Goal: Task Accomplishment & Management: Use online tool/utility

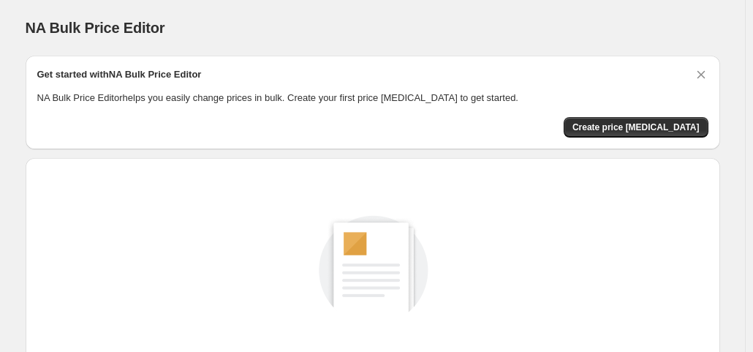
scroll to position [195, 0]
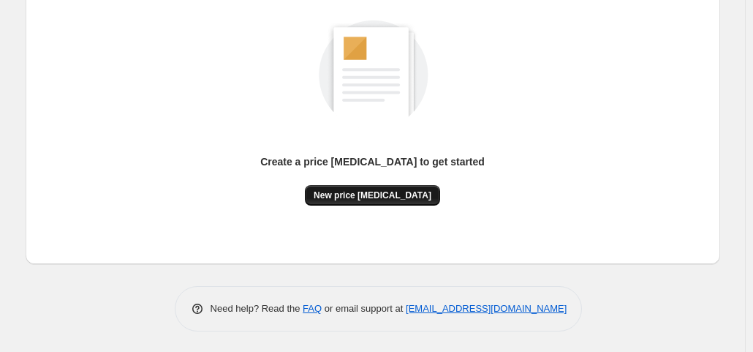
click at [389, 194] on span "New price [MEDICAL_DATA]" at bounding box center [373, 195] width 118 height 12
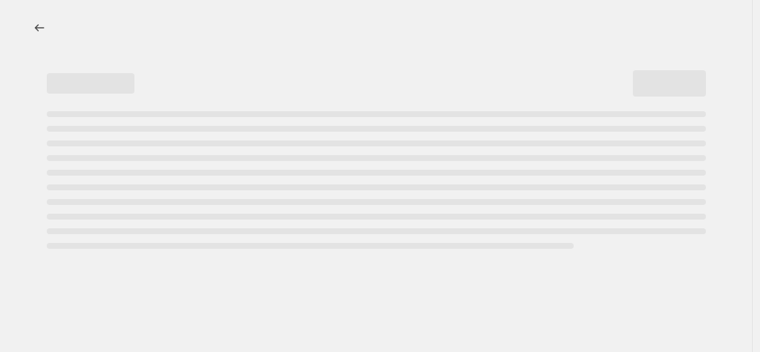
select select "percentage"
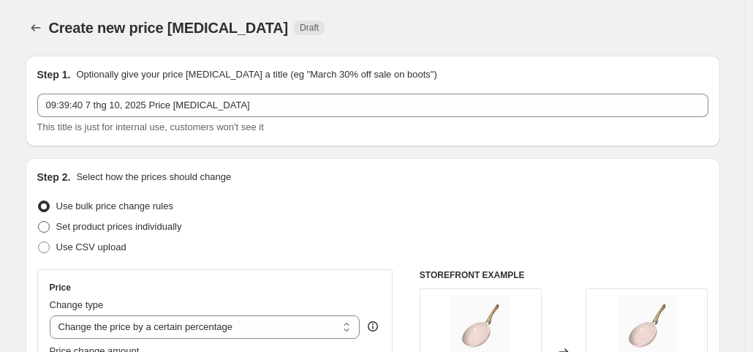
click at [143, 232] on span "Set product prices individually" at bounding box center [119, 226] width 126 height 11
click at [39, 222] on input "Set product prices individually" at bounding box center [38, 221] width 1 height 1
radio input "true"
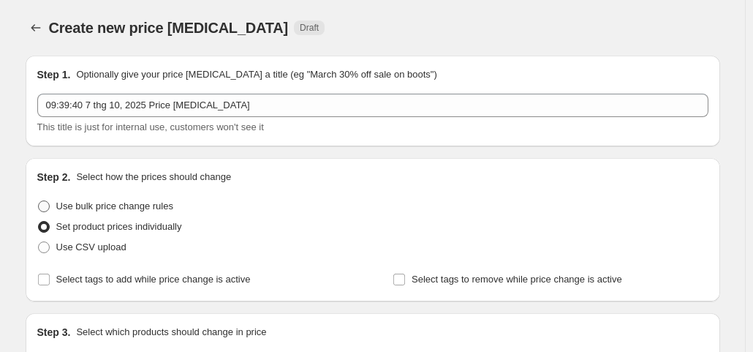
click at [126, 208] on span "Use bulk price change rules" at bounding box center [114, 205] width 117 height 11
click at [39, 201] on input "Use bulk price change rules" at bounding box center [38, 200] width 1 height 1
radio input "true"
select select "percentage"
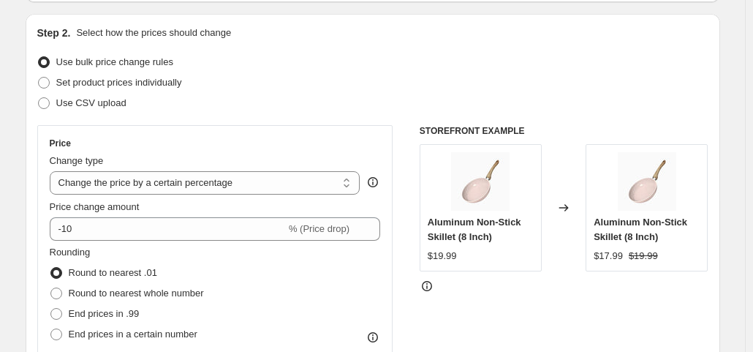
scroll to position [219, 0]
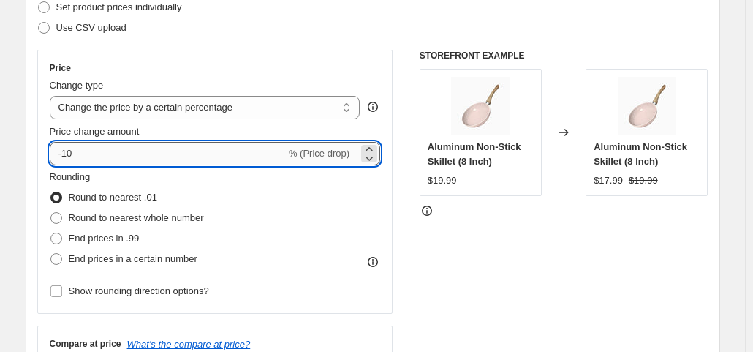
click at [118, 162] on input "-10" at bounding box center [168, 153] width 236 height 23
type input "-15"
click at [564, 245] on div "STOREFRONT EXAMPLE Aluminum Non-Stick Skillet (8 Inch) $19.99 Changed to Alumin…" at bounding box center [564, 229] width 289 height 358
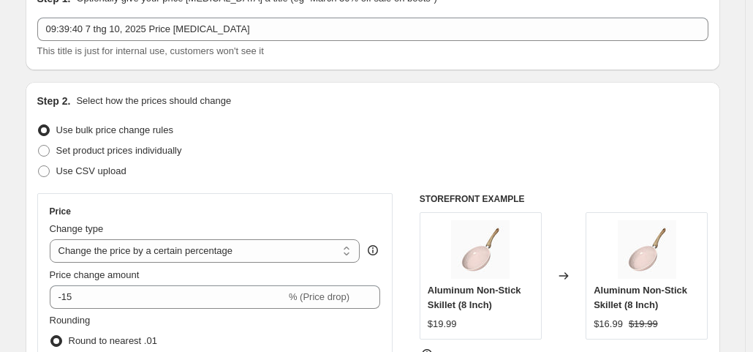
scroll to position [0, 0]
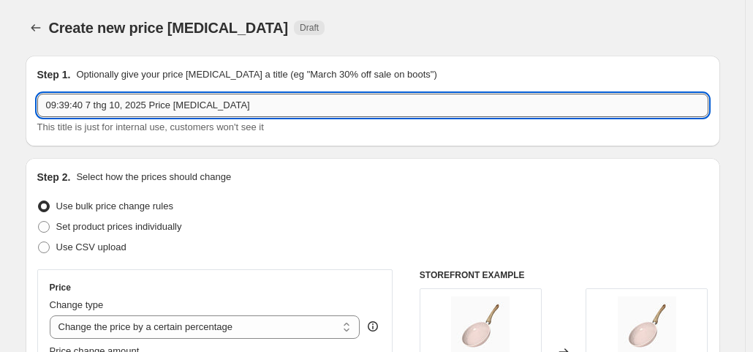
click at [199, 106] on input "09:39:40 7 thg 10, 2025 Price [MEDICAL_DATA]" at bounding box center [372, 105] width 671 height 23
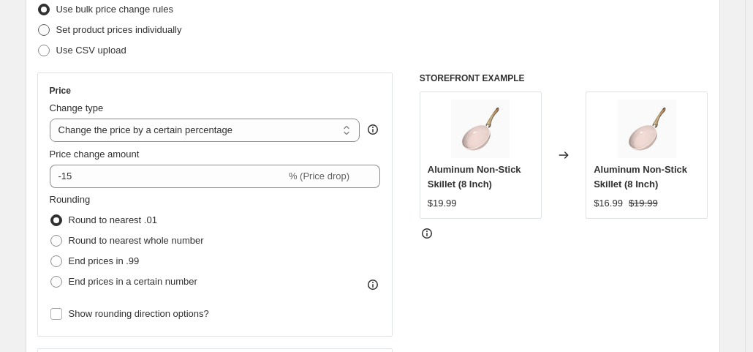
scroll to position [219, 0]
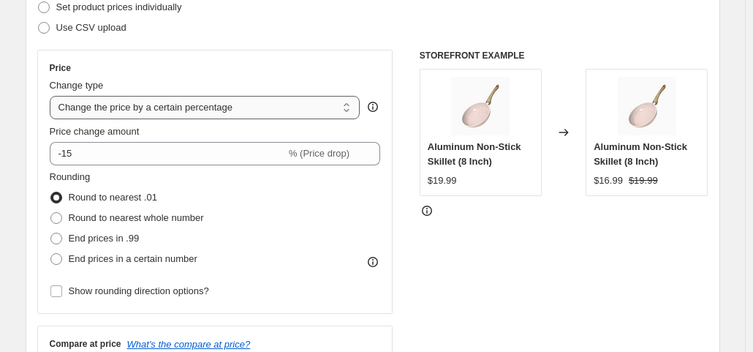
type input "Primeday 7-8/10"
click at [163, 103] on select "Change the price to a certain amount Change the price by a certain amount Chang…" at bounding box center [205, 107] width 311 height 23
click at [163, 99] on select "Change the price to a certain amount Change the price by a certain amount Chang…" at bounding box center [205, 107] width 311 height 23
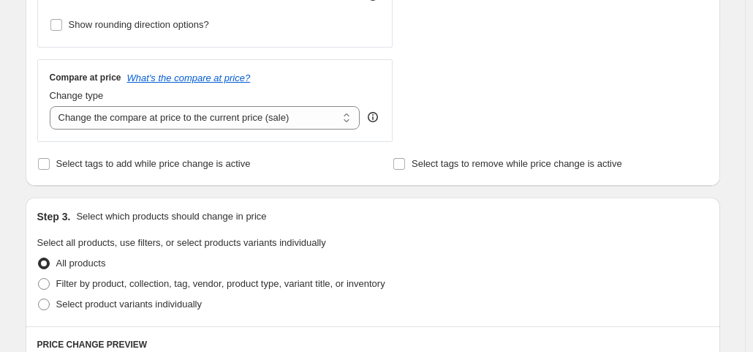
scroll to position [512, 0]
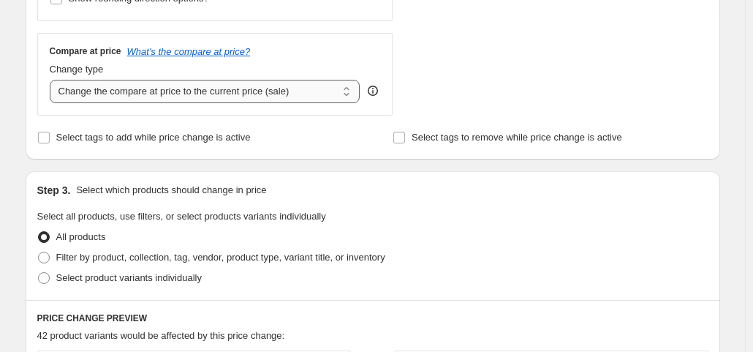
click at [228, 88] on select "Change the compare at price to the current price (sale) Change the compare at p…" at bounding box center [205, 91] width 311 height 23
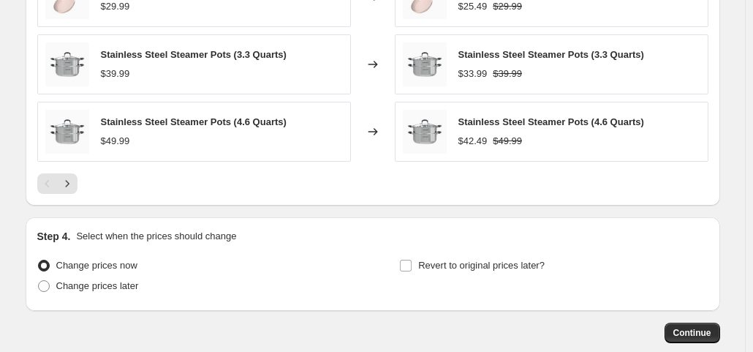
scroll to position [1097, 0]
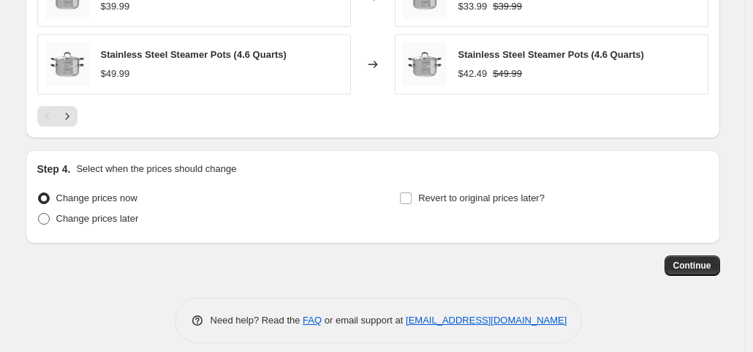
click at [117, 219] on span "Change prices later" at bounding box center [97, 218] width 83 height 11
click at [39, 213] on input "Change prices later" at bounding box center [38, 213] width 1 height 1
radio input "true"
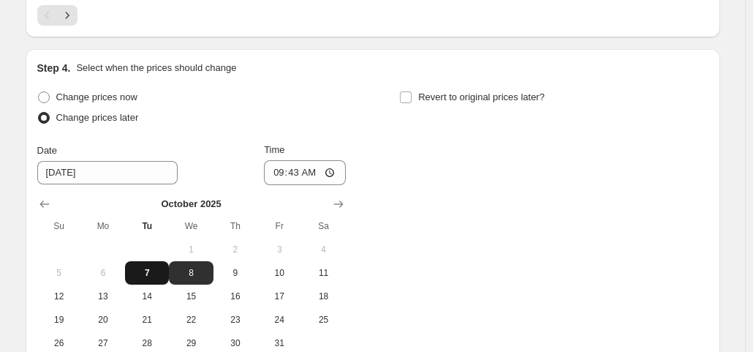
scroll to position [1243, 0]
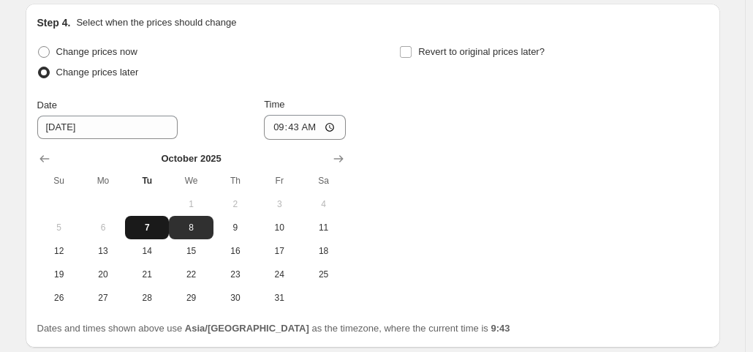
click at [163, 222] on span "7" at bounding box center [147, 228] width 32 height 12
type input "[DATE]"
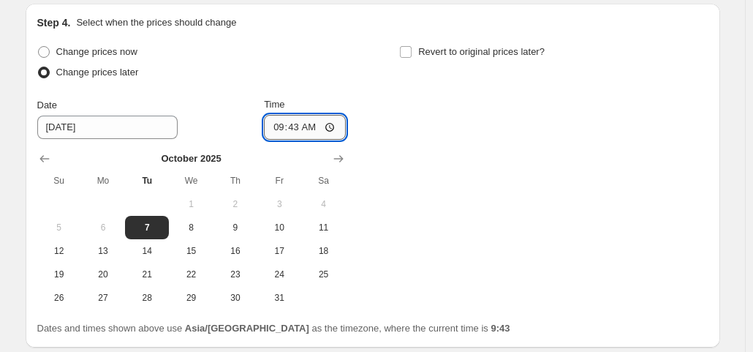
click at [288, 118] on input "09:43" at bounding box center [305, 127] width 82 height 25
click at [311, 128] on input "09:43" at bounding box center [305, 127] width 82 height 25
click at [335, 126] on input "09:43" at bounding box center [305, 127] width 82 height 25
click at [333, 126] on input "09:43" at bounding box center [305, 127] width 82 height 25
click at [381, 68] on div "Change prices now Change prices later Date [DATE] Time 09:43 [DATE] Su Mo Tu We…" at bounding box center [372, 176] width 671 height 268
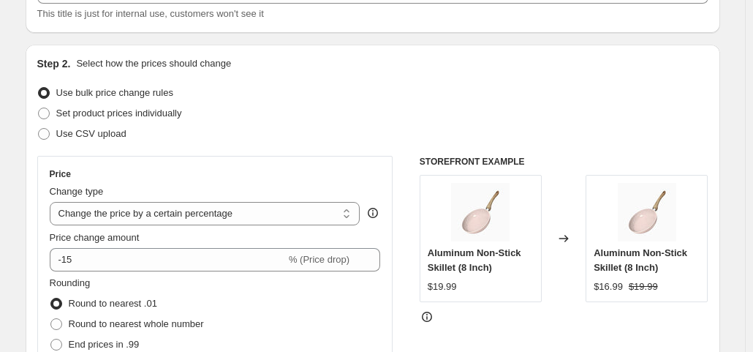
scroll to position [0, 0]
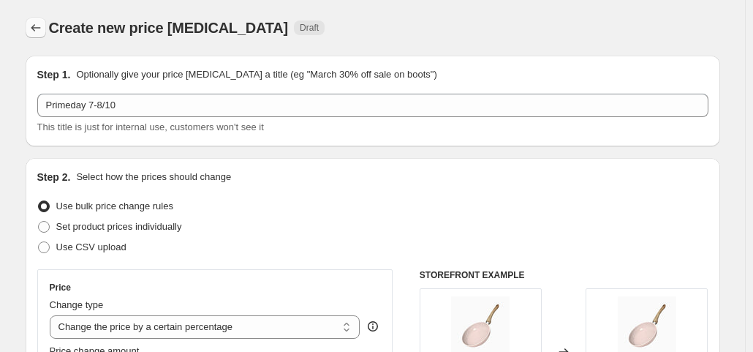
click at [37, 23] on icon "Price change jobs" at bounding box center [36, 27] width 15 height 15
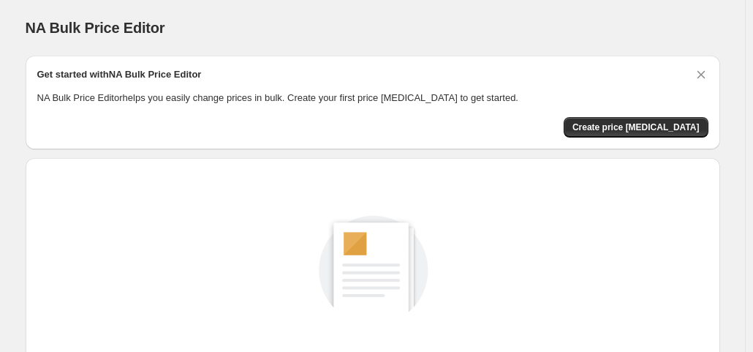
scroll to position [195, 0]
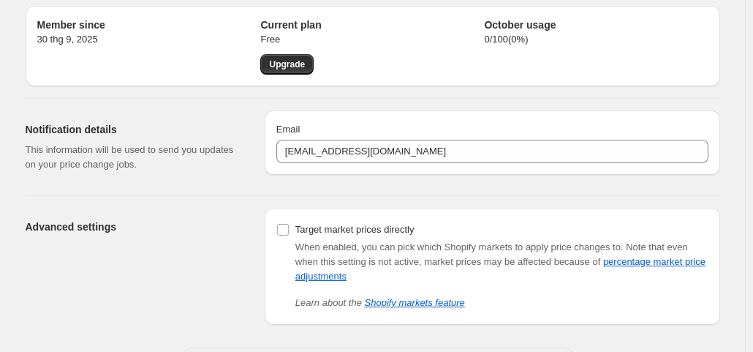
scroll to position [110, 0]
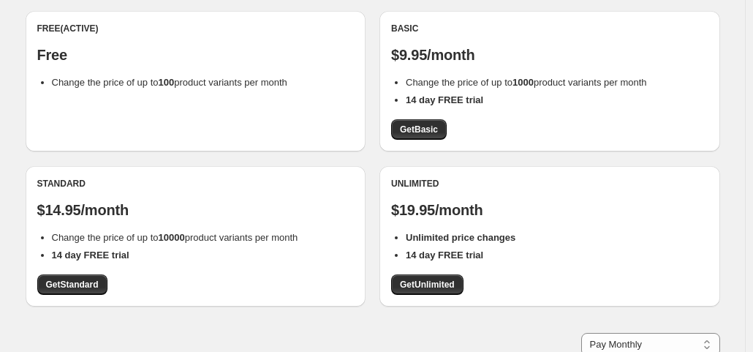
scroll to position [110, 0]
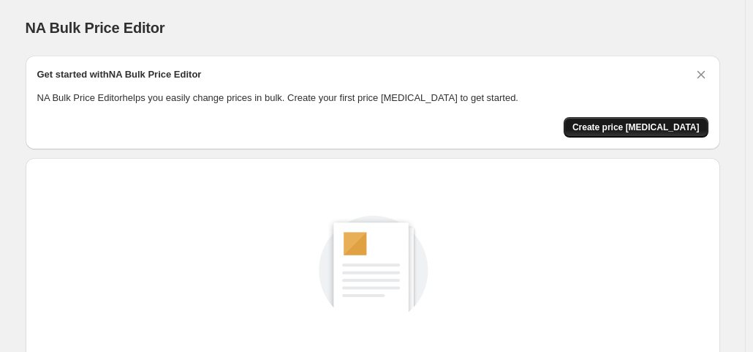
click at [616, 126] on span "Create price [MEDICAL_DATA]" at bounding box center [635, 127] width 127 height 12
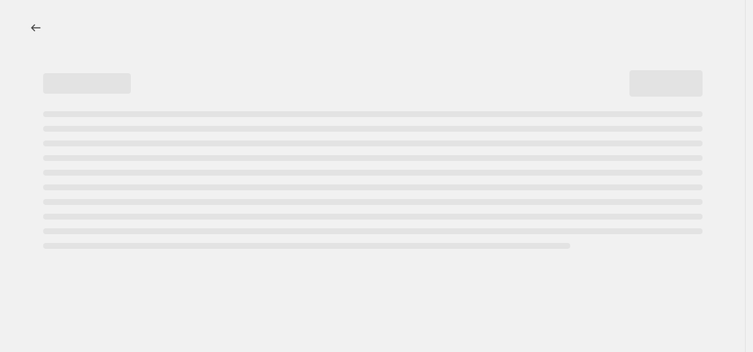
select select "percentage"
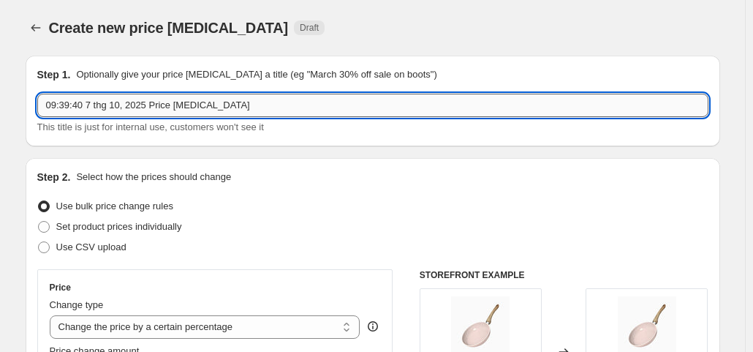
click at [138, 103] on input "09:39:40 7 thg 10, 2025 Price [MEDICAL_DATA]" at bounding box center [372, 105] width 671 height 23
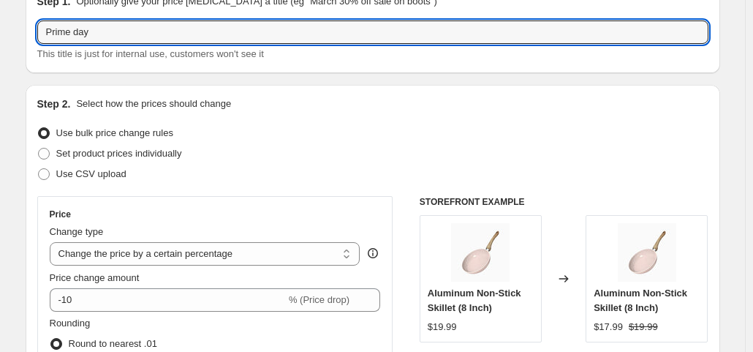
scroll to position [219, 0]
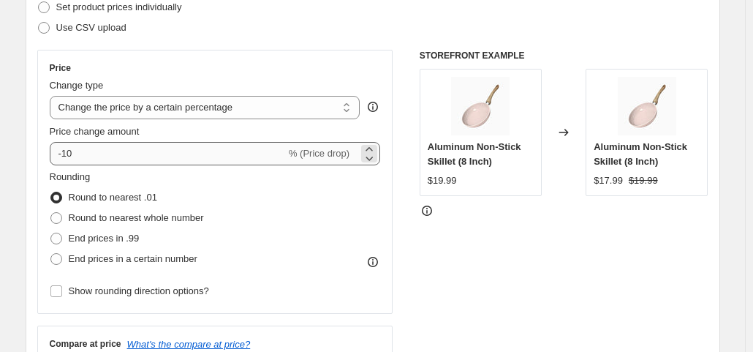
type input "Prime day"
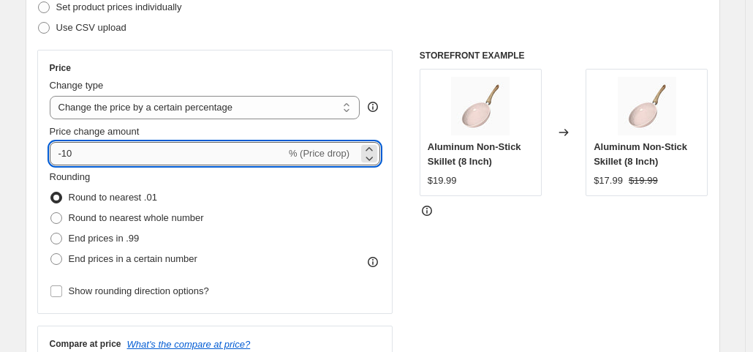
click at [151, 151] on input "-10" at bounding box center [168, 153] width 236 height 23
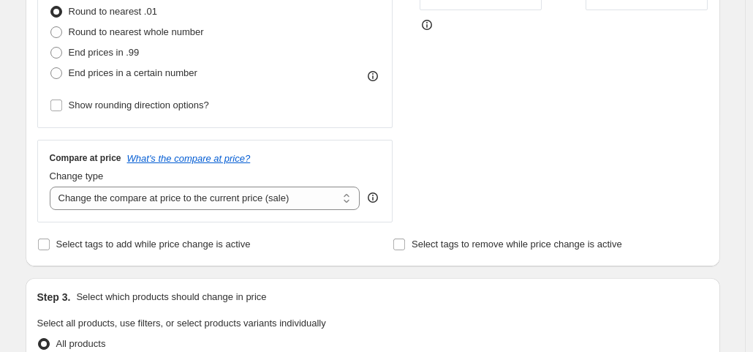
scroll to position [439, 0]
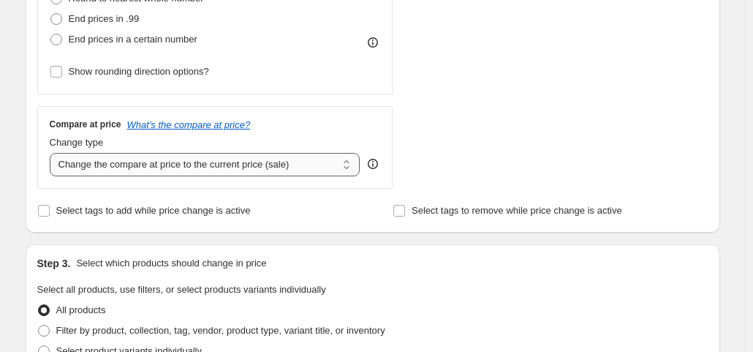
type input "-17"
click at [224, 161] on select "Change the compare at price to the current price (sale) Change the compare at p…" at bounding box center [205, 164] width 311 height 23
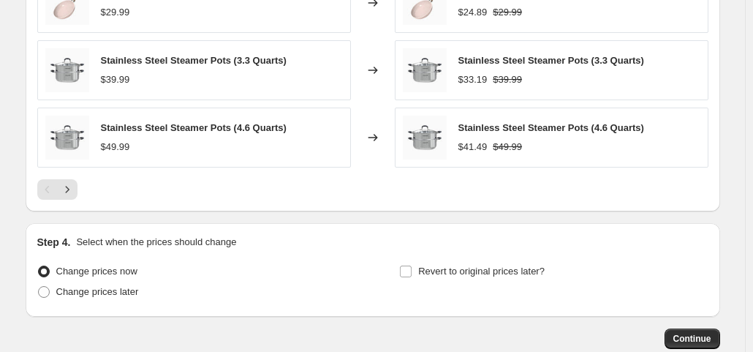
scroll to position [1106, 0]
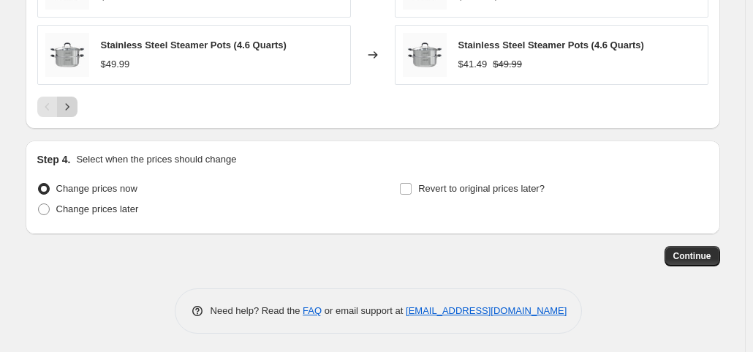
click at [68, 105] on icon "Next" at bounding box center [67, 106] width 15 height 15
click at [93, 206] on span "Change prices later" at bounding box center [97, 208] width 83 height 11
click at [39, 204] on input "Change prices later" at bounding box center [38, 203] width 1 height 1
radio input "true"
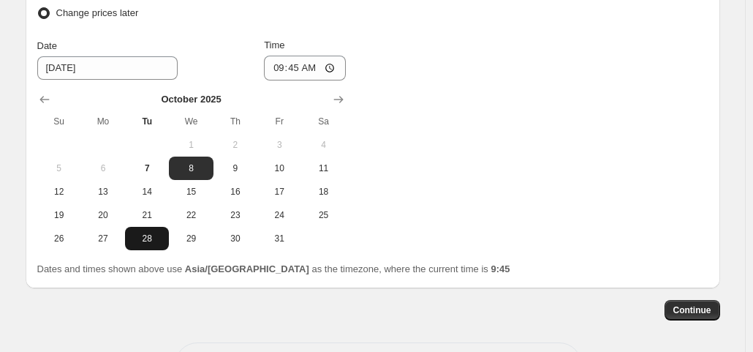
scroll to position [1283, 0]
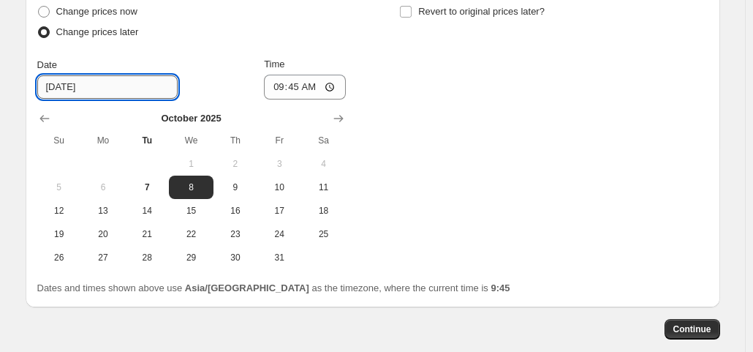
click at [90, 88] on input "[DATE]" at bounding box center [107, 86] width 140 height 23
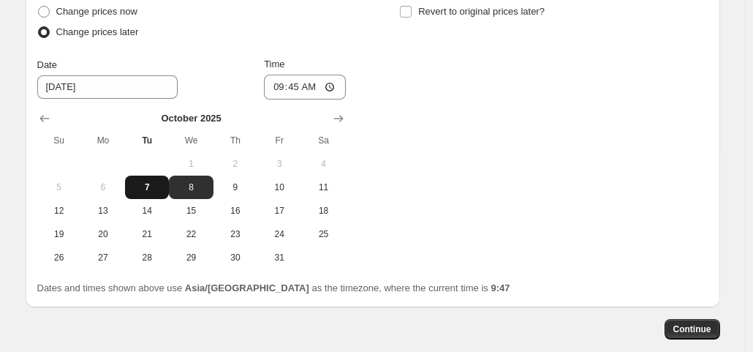
click at [153, 187] on span "7" at bounding box center [147, 187] width 32 height 12
type input "[DATE]"
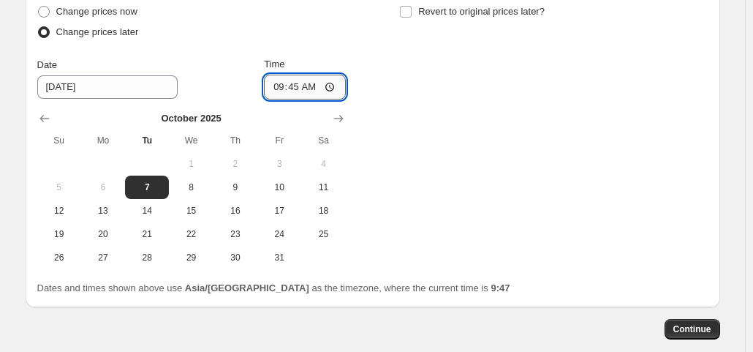
click at [280, 86] on input "09:45" at bounding box center [305, 87] width 82 height 25
type input "11:00"
click at [309, 82] on input "11:00" at bounding box center [305, 87] width 82 height 25
click at [529, 110] on div "Change prices now Change prices later Date [DATE] Time 11:00 [DATE] Su Mo Tu We…" at bounding box center [372, 135] width 671 height 268
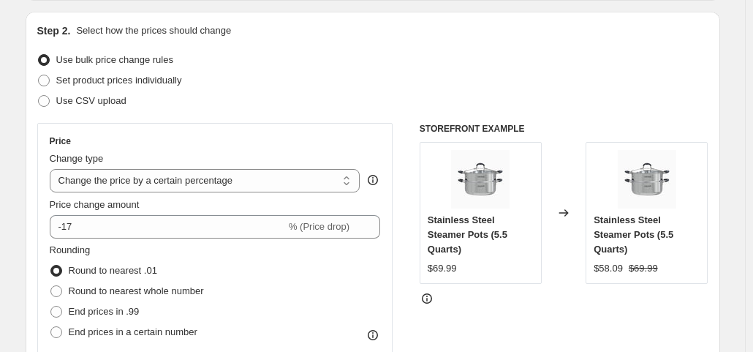
scroll to position [0, 0]
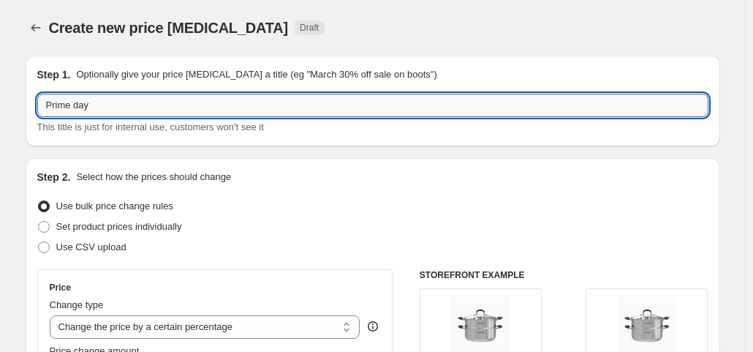
click at [105, 115] on input "Prime day" at bounding box center [372, 105] width 671 height 23
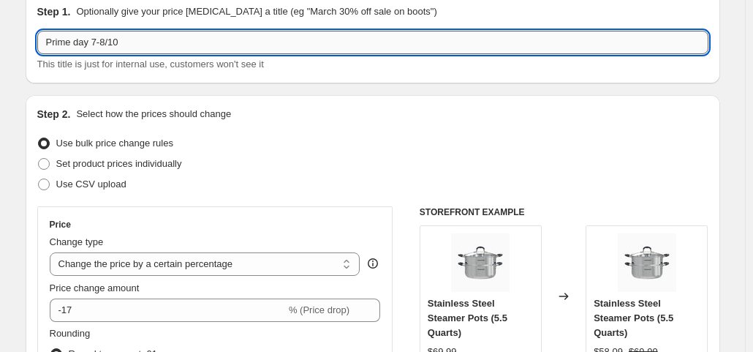
scroll to position [62, 0]
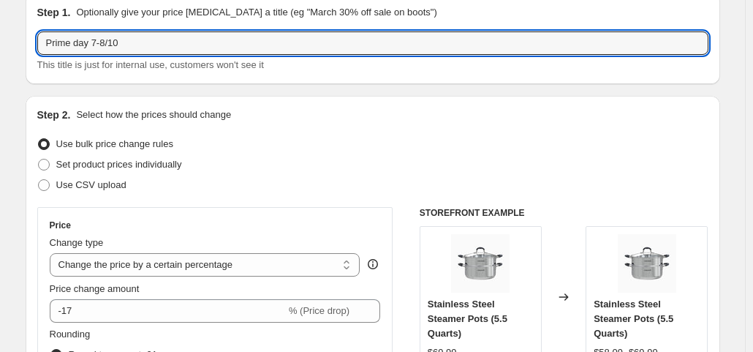
type input "Prime day 7-8/10"
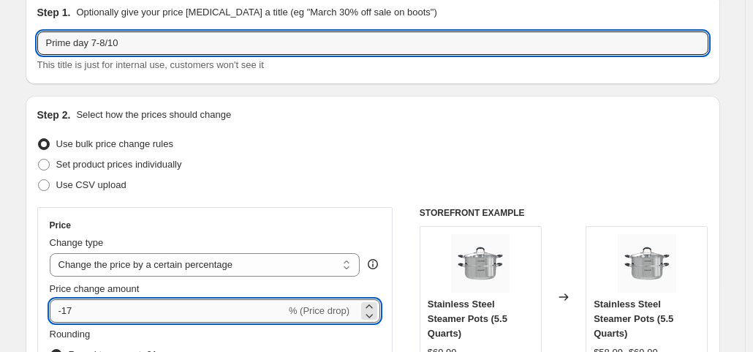
click at [116, 309] on input "-17" at bounding box center [168, 310] width 236 height 23
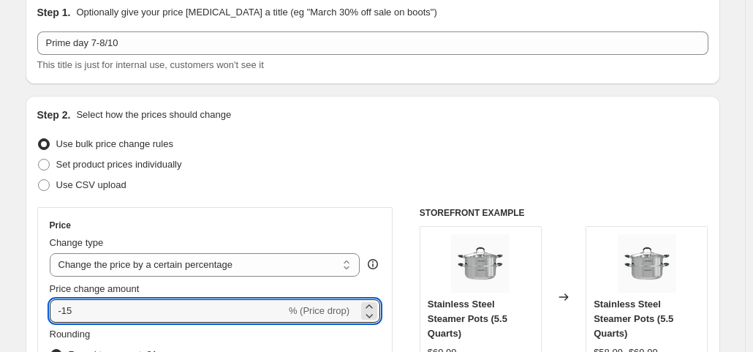
type input "-15"
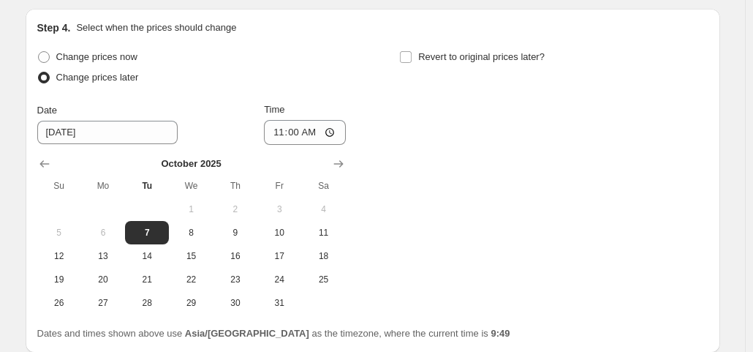
scroll to position [1239, 0]
click at [465, 53] on span "Revert to original prices later?" at bounding box center [481, 55] width 126 height 11
click at [412, 53] on input "Revert to original prices later?" at bounding box center [406, 56] width 12 height 12
checkbox input "true"
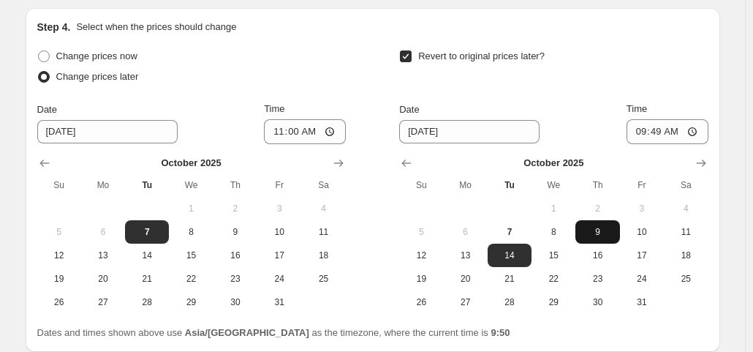
click at [596, 226] on span "9" at bounding box center [597, 232] width 32 height 12
type input "[DATE]"
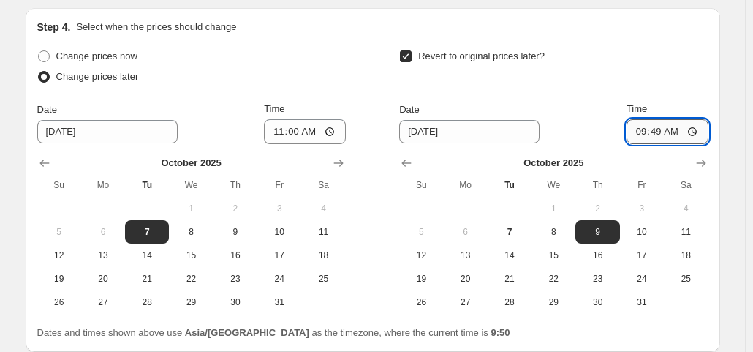
click at [651, 132] on input "09:49" at bounding box center [668, 131] width 82 height 25
type input "10:59"
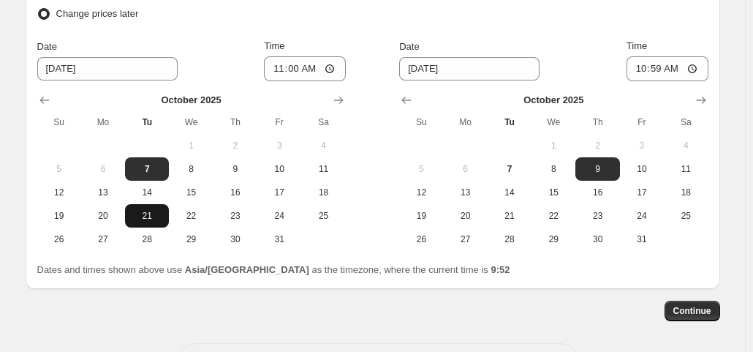
scroll to position [1283, 0]
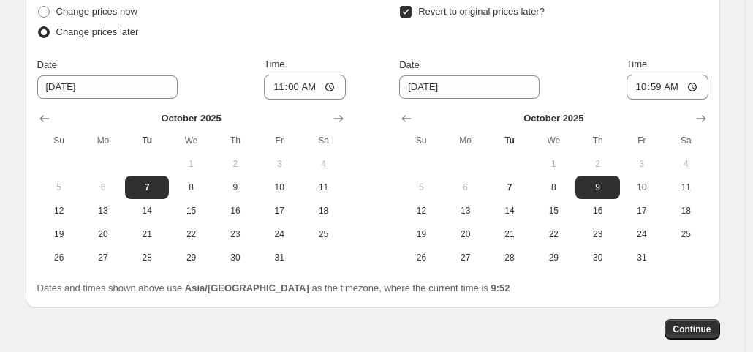
drag, startPoint x: 737, startPoint y: 30, endPoint x: 726, endPoint y: 31, distance: 11.1
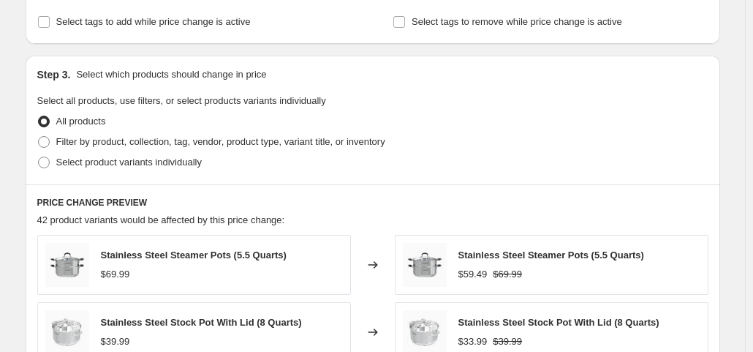
scroll to position [625, 0]
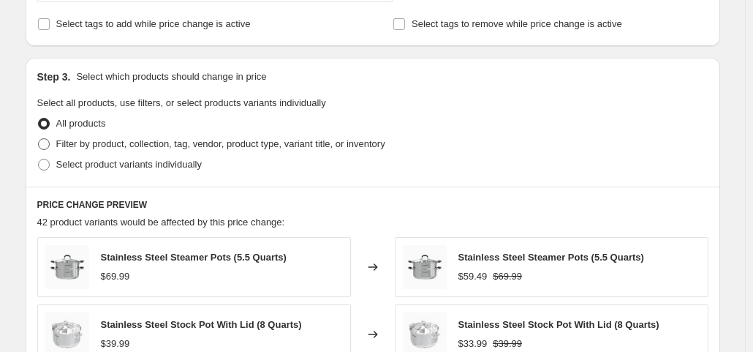
click at [86, 142] on span "Filter by product, collection, tag, vendor, product type, variant title, or inv…" at bounding box center [220, 143] width 329 height 11
click at [39, 139] on input "Filter by product, collection, tag, vendor, product type, variant title, or inv…" at bounding box center [38, 138] width 1 height 1
radio input "true"
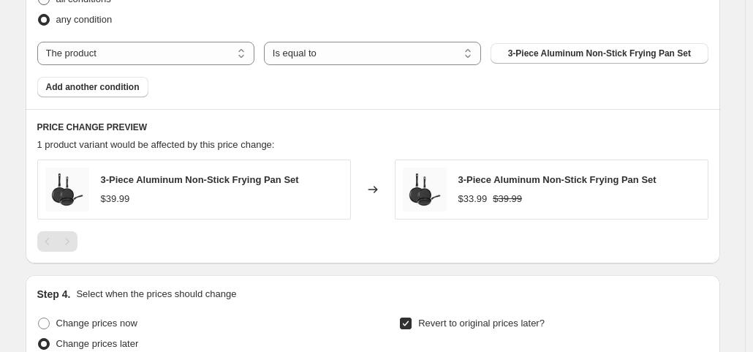
scroll to position [844, 0]
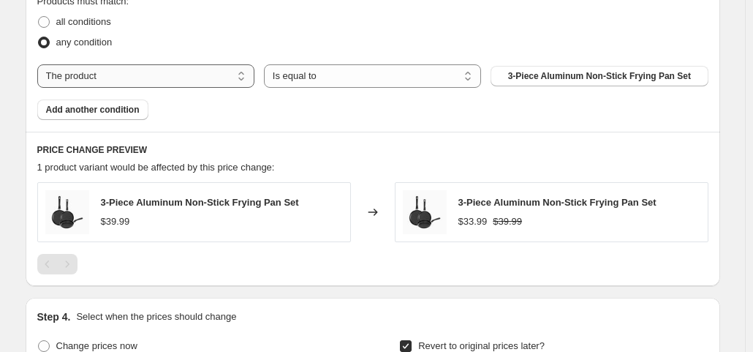
click at [94, 71] on select "The product The product's collection The product's tag The product's vendor The…" at bounding box center [145, 75] width 217 height 23
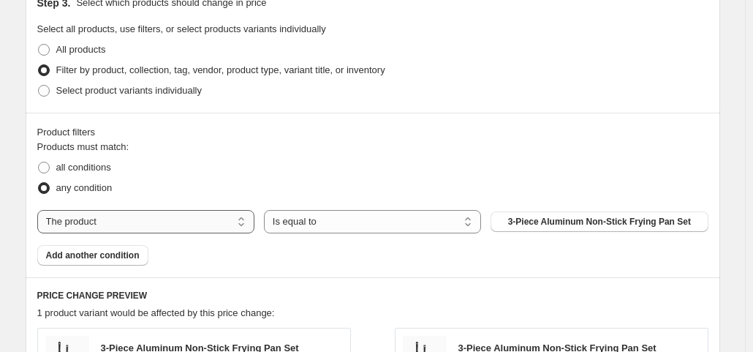
scroll to position [698, 0]
click at [85, 95] on span "Select product variants individually" at bounding box center [129, 91] width 146 height 11
click at [39, 86] on input "Select product variants individually" at bounding box center [38, 86] width 1 height 1
radio input "true"
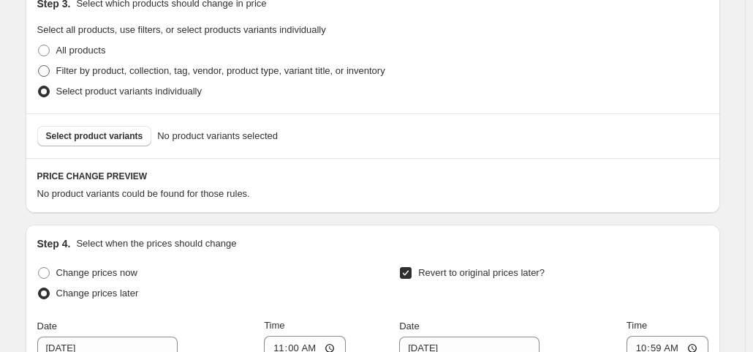
click at [91, 67] on span "Filter by product, collection, tag, vendor, product type, variant title, or inv…" at bounding box center [220, 70] width 329 height 11
click at [39, 66] on input "Filter by product, collection, tag, vendor, product type, variant title, or inv…" at bounding box center [38, 65] width 1 height 1
radio input "true"
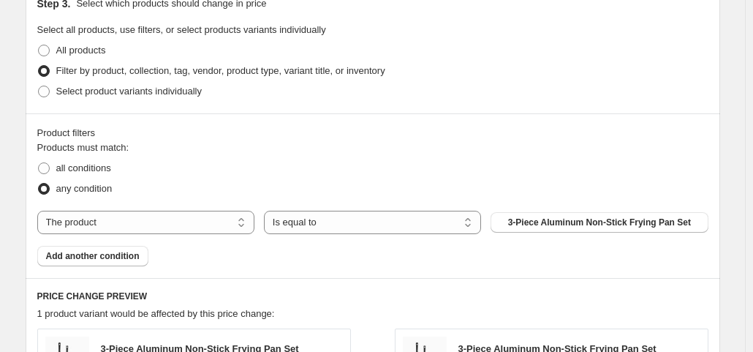
click at [708, 51] on div "All products" at bounding box center [372, 50] width 671 height 20
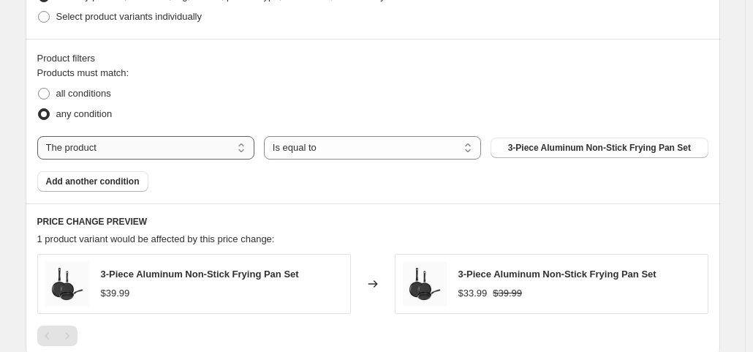
scroll to position [771, 0]
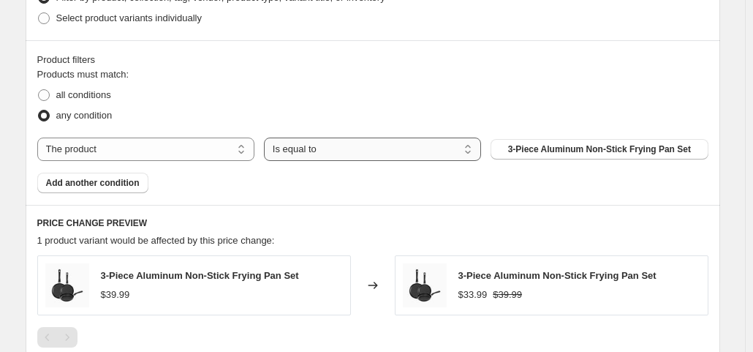
click at [364, 151] on select "Is equal to Is not equal to" at bounding box center [372, 148] width 217 height 23
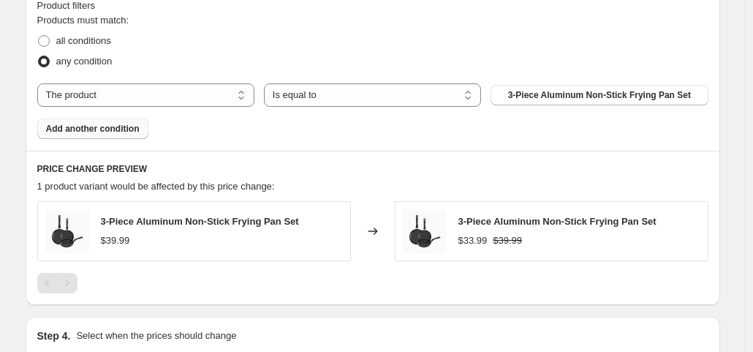
scroll to position [844, 0]
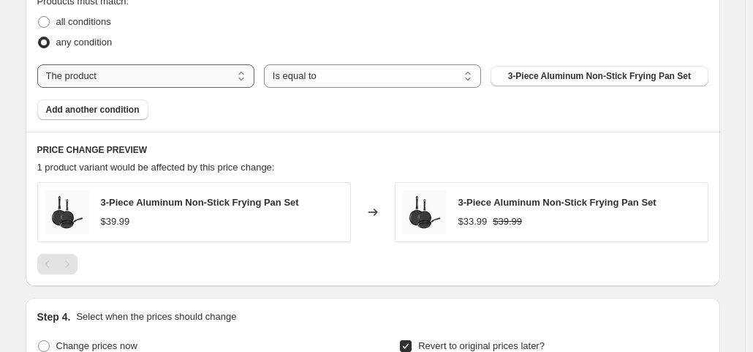
click at [99, 70] on select "The product The product's collection The product's tag The product's vendor The…" at bounding box center [145, 75] width 217 height 23
select select "collection"
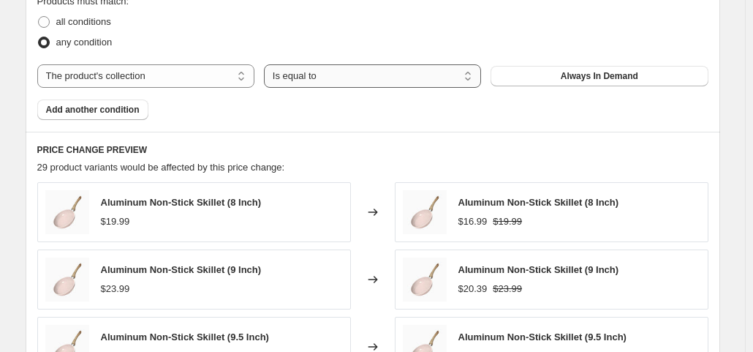
click at [304, 74] on select "Is equal to Is not equal to" at bounding box center [372, 75] width 217 height 23
click at [575, 74] on span "Always In Demand" at bounding box center [600, 76] width 78 height 12
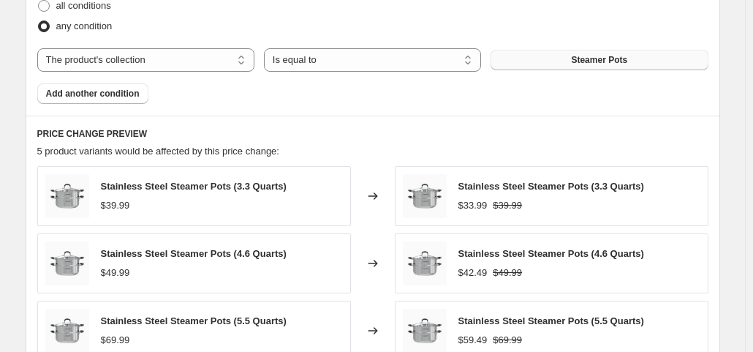
scroll to position [787, 0]
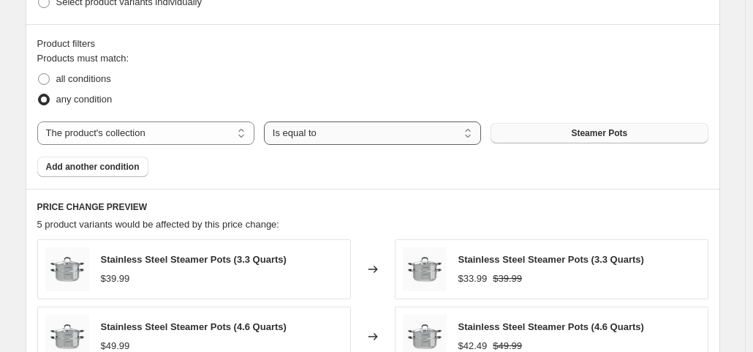
click at [351, 128] on select "Is equal to Is not equal to" at bounding box center [372, 132] width 217 height 23
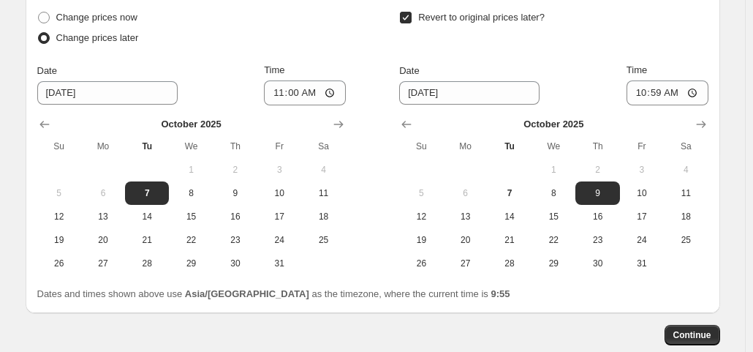
scroll to position [1521, 0]
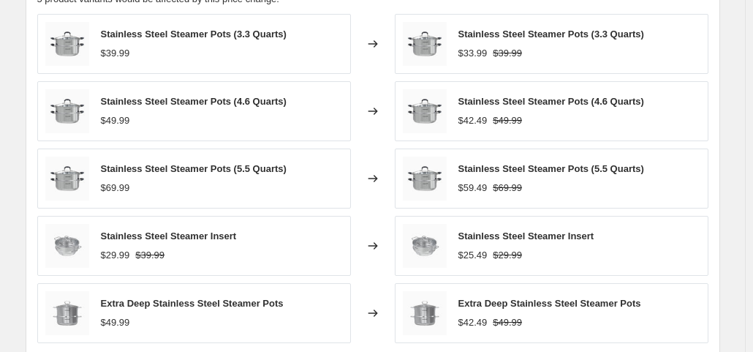
scroll to position [1009, 0]
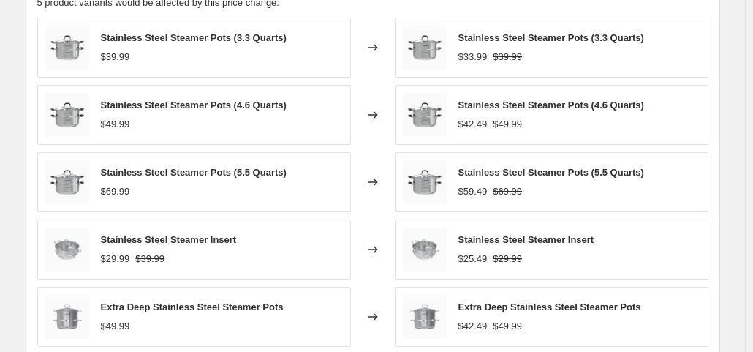
click at [194, 238] on span "Stainless Steel Steamer Insert" at bounding box center [169, 239] width 136 height 11
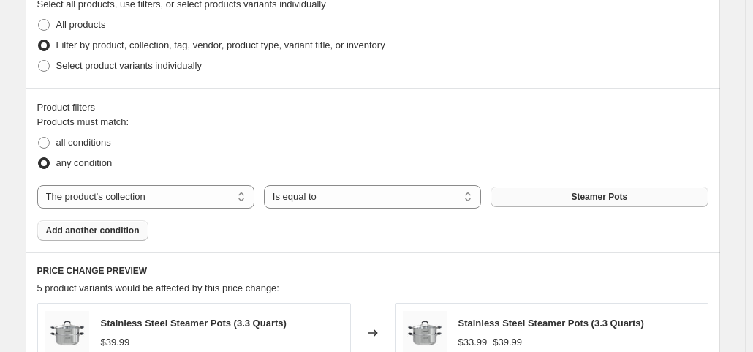
scroll to position [717, 0]
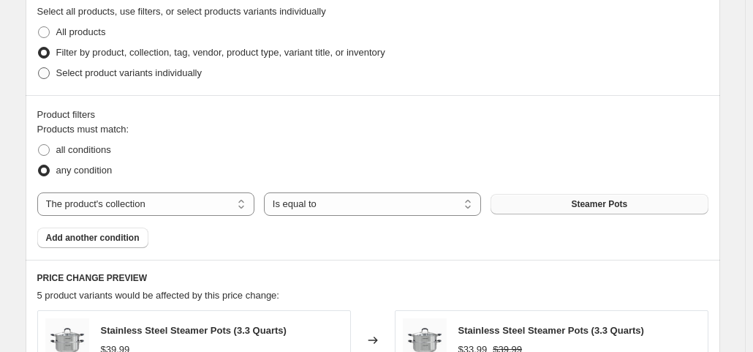
click at [104, 75] on span "Select product variants individually" at bounding box center [129, 72] width 146 height 11
click at [39, 68] on input "Select product variants individually" at bounding box center [38, 67] width 1 height 1
radio input "true"
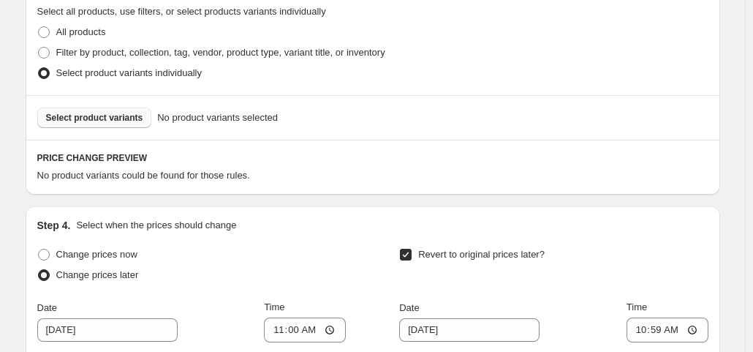
click at [132, 122] on span "Select product variants" at bounding box center [94, 118] width 97 height 12
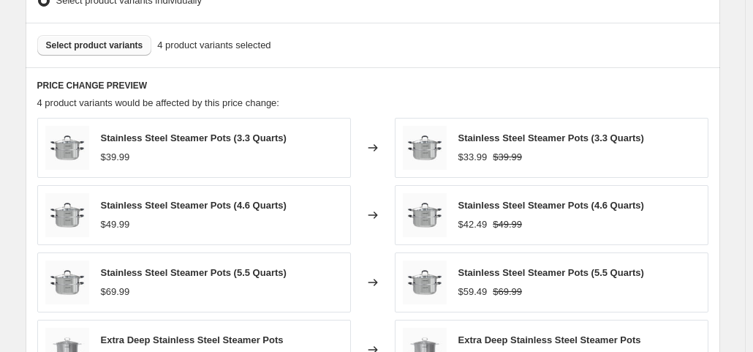
scroll to position [863, 0]
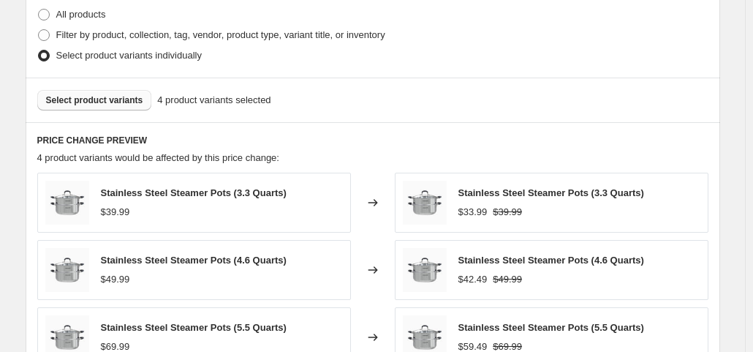
scroll to position [717, 0]
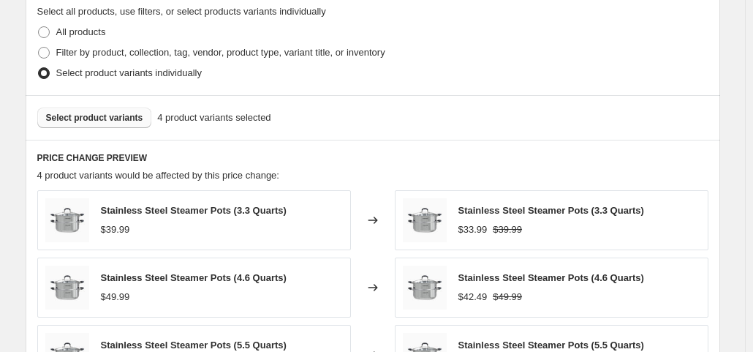
click at [745, 53] on div "Create new price [MEDICAL_DATA]. This page is ready Create new price [MEDICAL_D…" at bounding box center [372, 127] width 745 height 1689
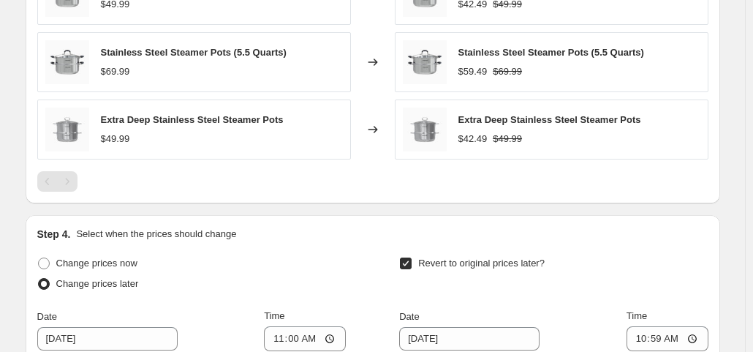
scroll to position [1334, 0]
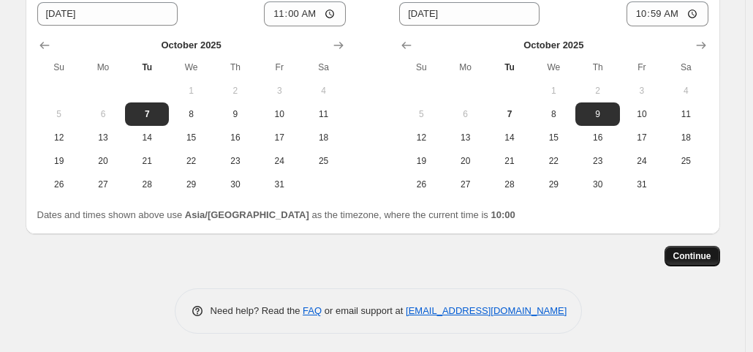
click at [689, 257] on span "Continue" at bounding box center [692, 256] width 38 height 12
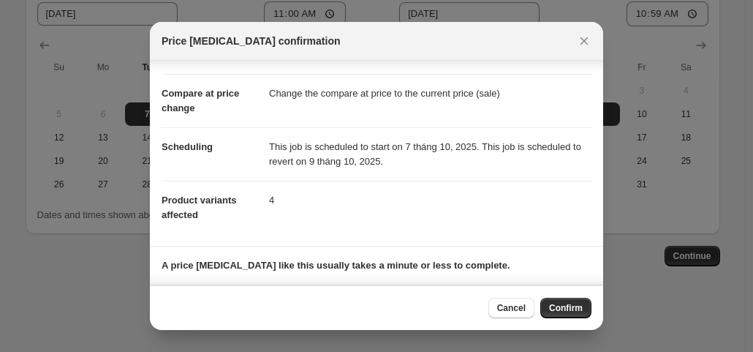
scroll to position [0, 0]
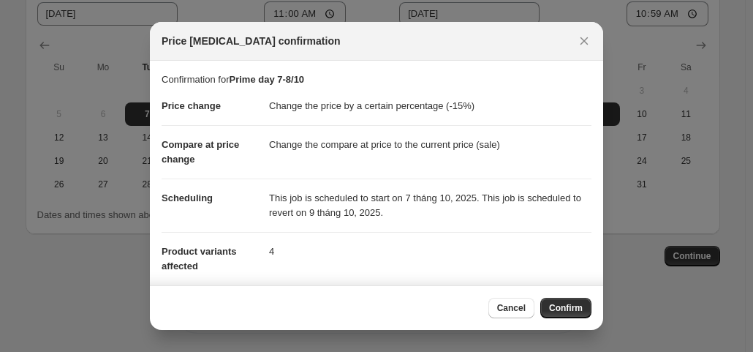
click at [516, 83] on p "Confirmation for Prime day 7-8/10" at bounding box center [377, 79] width 430 height 15
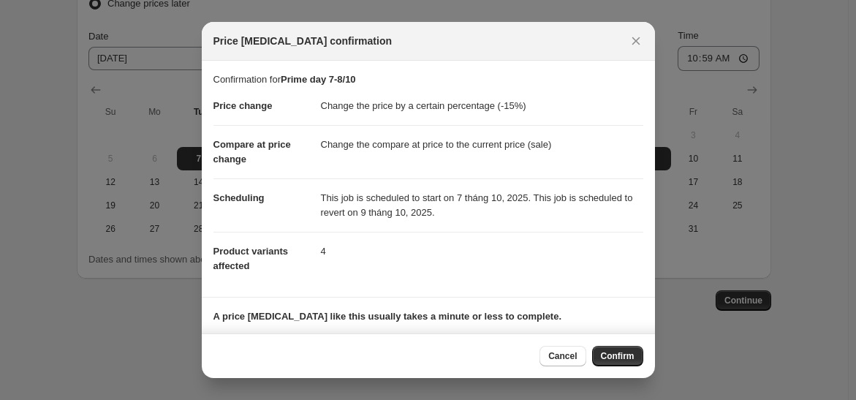
scroll to position [1286, 0]
click at [611, 351] on span "Confirm" at bounding box center [618, 356] width 34 height 12
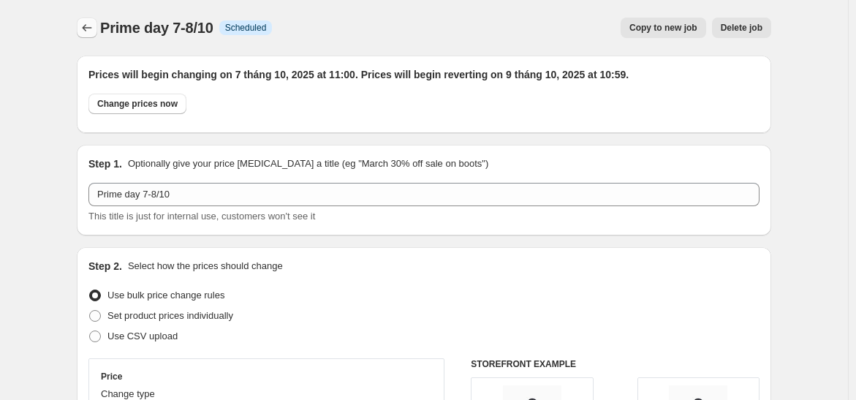
click at [93, 30] on icon "Price change jobs" at bounding box center [87, 27] width 15 height 15
